Goal: Information Seeking & Learning: Learn about a topic

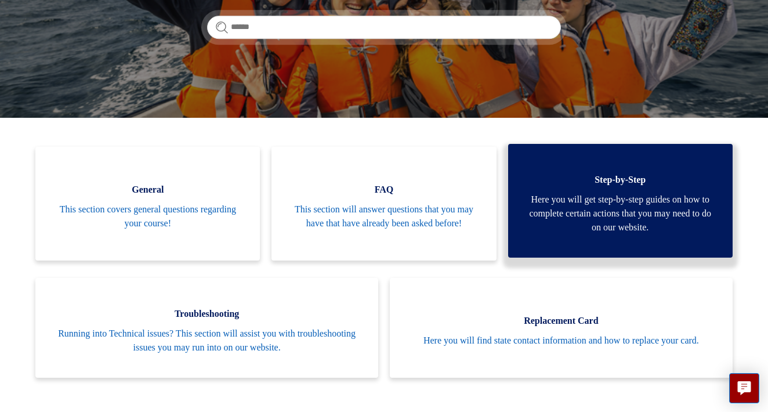
scroll to position [189, 0]
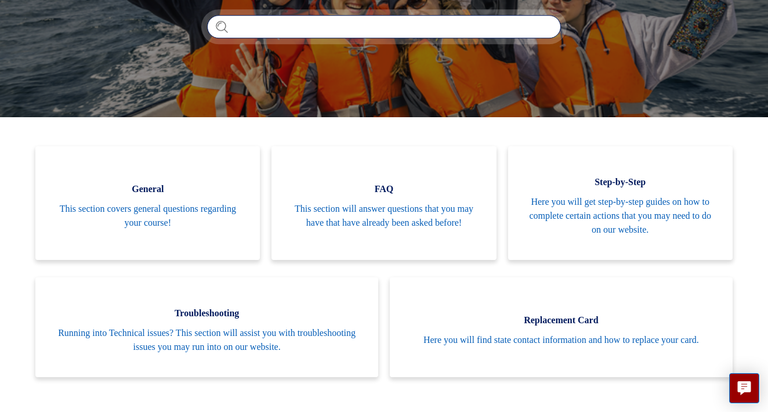
click at [288, 33] on input "Search" at bounding box center [384, 26] width 354 height 23
click at [263, 26] on input "Search" at bounding box center [384, 26] width 354 height 23
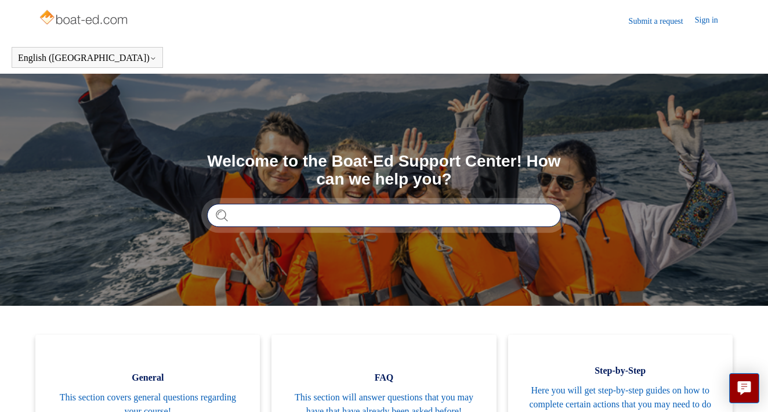
scroll to position [0, 0]
click at [269, 208] on input "Search" at bounding box center [384, 215] width 354 height 23
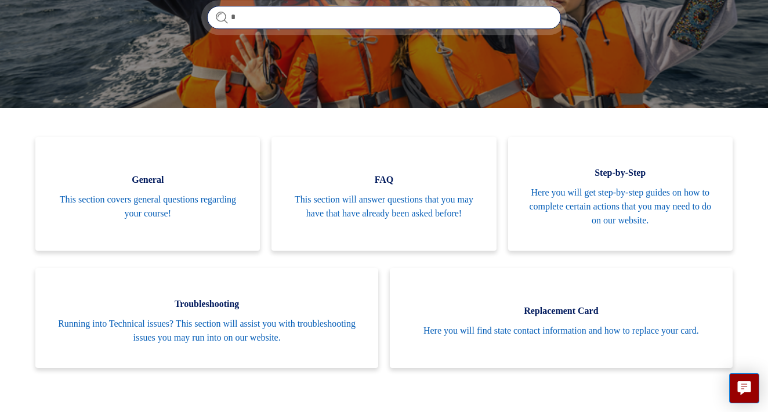
scroll to position [201, 0]
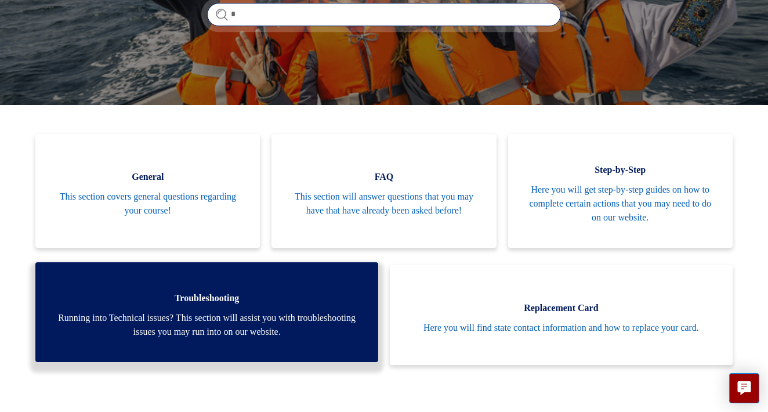
type input "*"
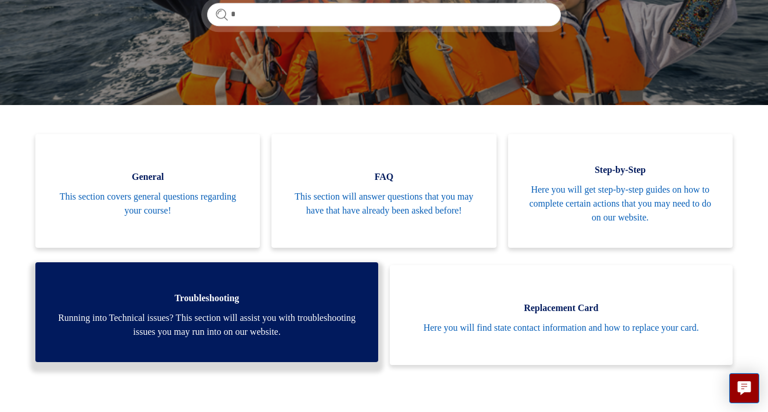
click at [219, 319] on span "Running into Technical issues? This section will assist you with troubleshootin…" at bounding box center [207, 325] width 308 height 28
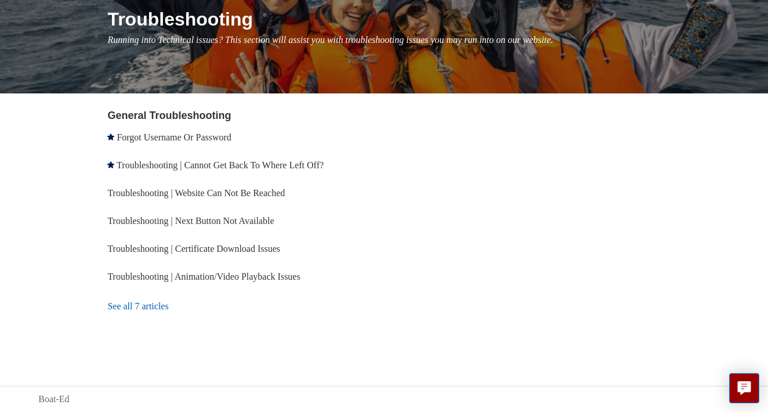
scroll to position [147, 0]
click at [232, 164] on link "Troubleshooting | Cannot Get Back To Where Left Off?" at bounding box center [220, 165] width 207 height 10
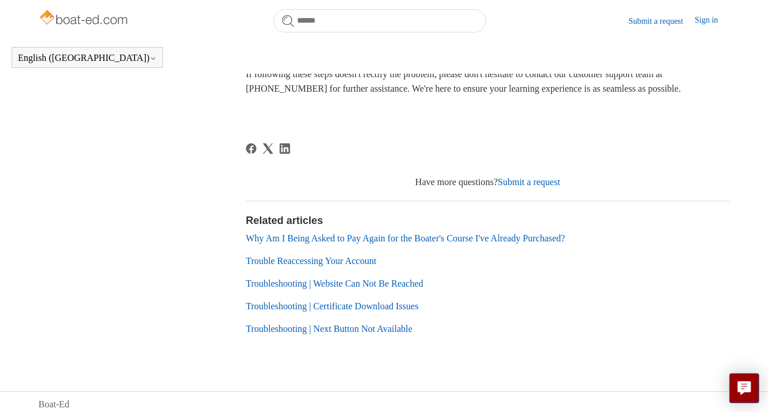
scroll to position [590, 0]
click at [290, 258] on link "Trouble Reaccessing Your Account" at bounding box center [311, 262] width 131 height 10
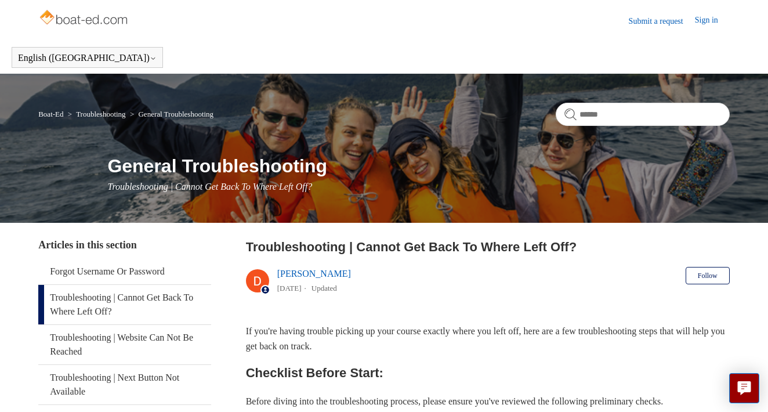
scroll to position [0, 0]
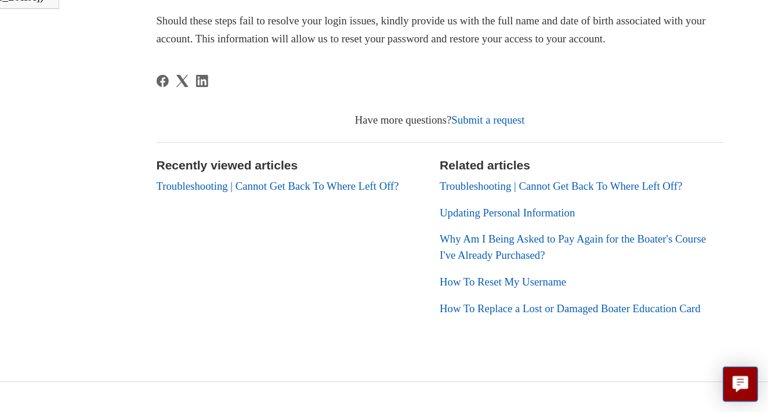
scroll to position [377, 0]
click at [488, 237] on link "Updating Personal Information" at bounding box center [545, 242] width 115 height 10
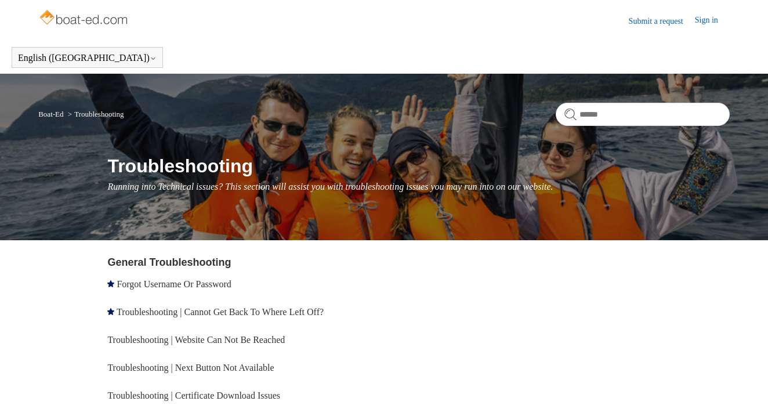
scroll to position [147, 0]
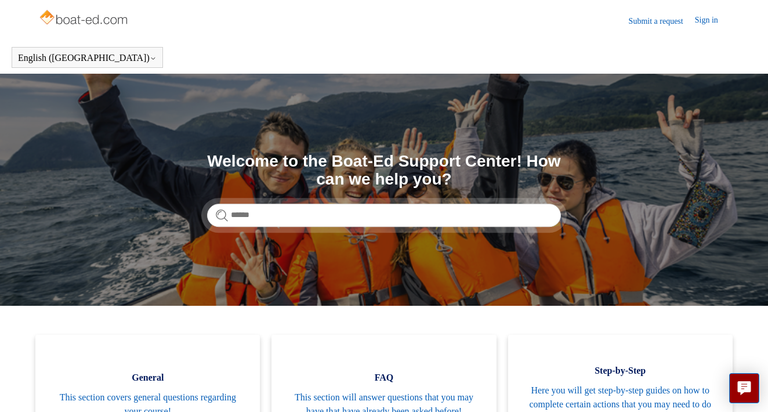
click at [70, 20] on img at bounding box center [84, 18] width 92 height 23
